Goal: Task Accomplishment & Management: Manage account settings

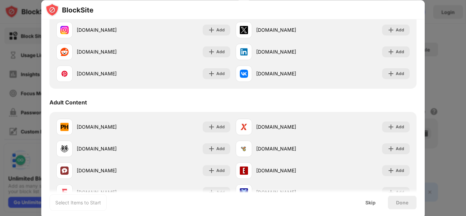
scroll to position [246, 0]
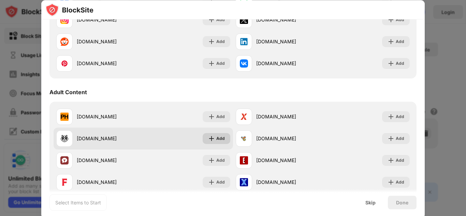
click at [216, 136] on div "Add" at bounding box center [220, 138] width 9 height 7
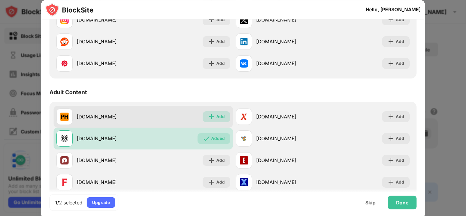
click at [216, 115] on div "Add" at bounding box center [220, 116] width 9 height 7
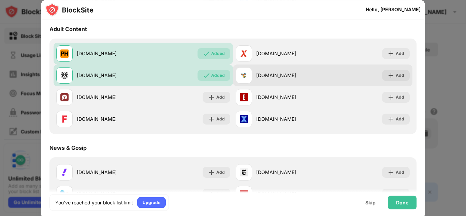
scroll to position [310, 0]
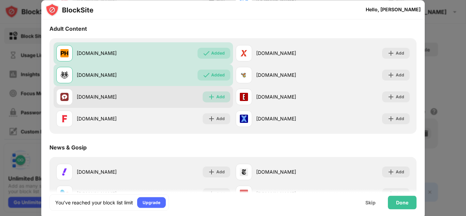
click at [208, 96] on img at bounding box center [211, 96] width 7 height 7
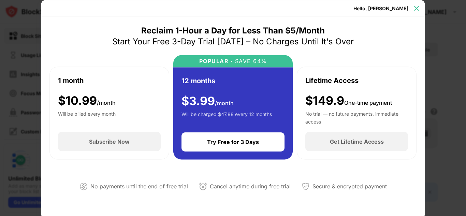
click at [417, 8] on img at bounding box center [416, 8] width 7 height 7
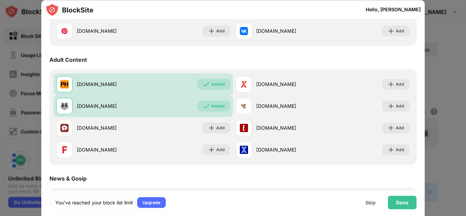
scroll to position [217, 0]
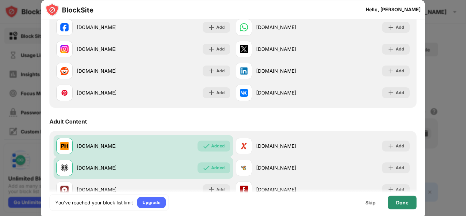
click at [408, 202] on div "Done" at bounding box center [402, 202] width 29 height 14
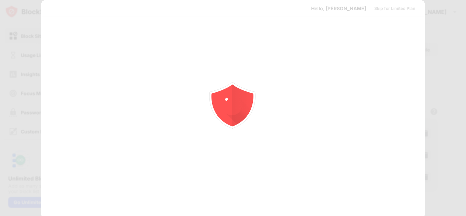
scroll to position [0, 0]
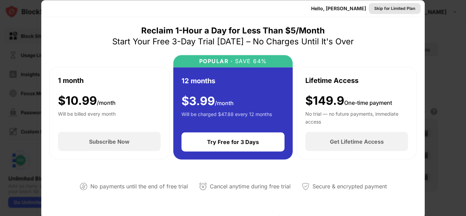
click at [383, 9] on div "Skip for Limited Plan" at bounding box center [394, 8] width 41 height 7
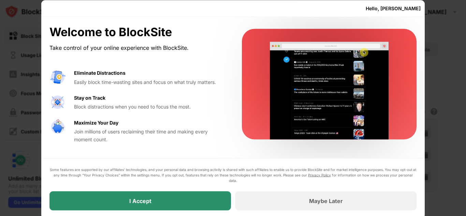
click at [150, 200] on div "I Accept" at bounding box center [140, 200] width 22 height 7
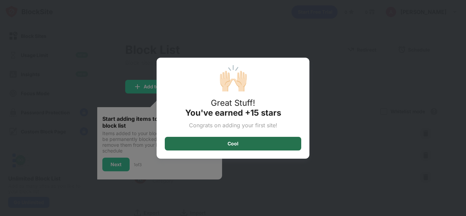
click at [251, 137] on div "Cool" at bounding box center [233, 144] width 136 height 14
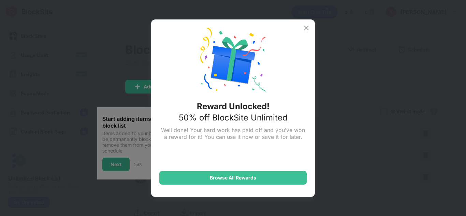
click at [305, 28] on img at bounding box center [306, 28] width 8 height 8
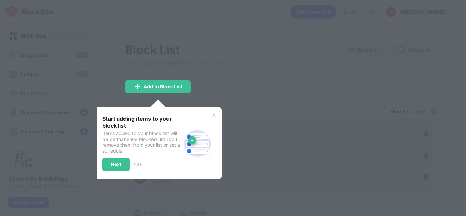
click at [213, 115] on img at bounding box center [213, 115] width 5 height 5
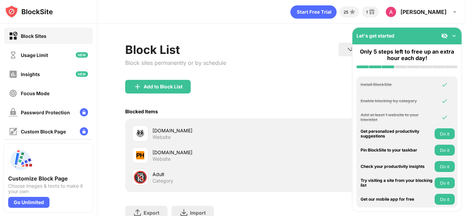
scroll to position [54, 0]
